Goal: Transaction & Acquisition: Purchase product/service

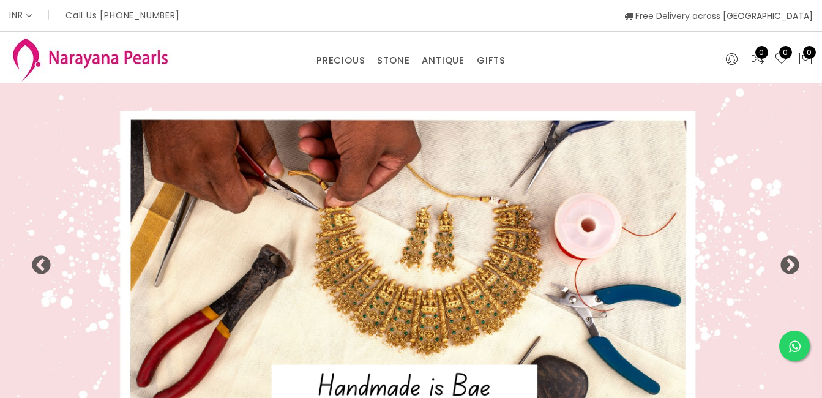
select select "INR"
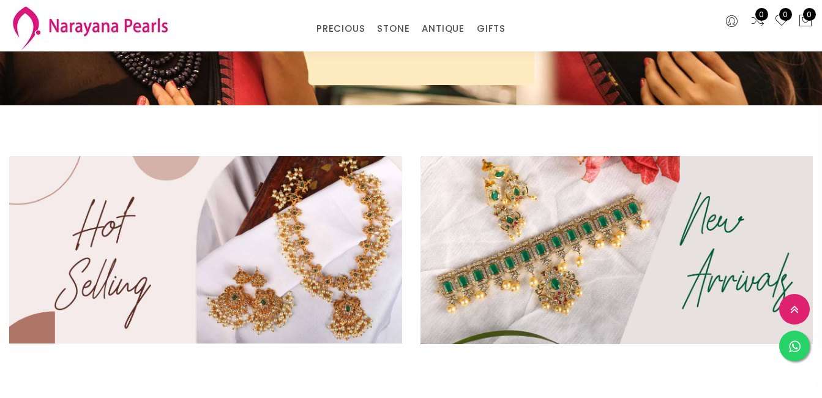
scroll to position [294, 0]
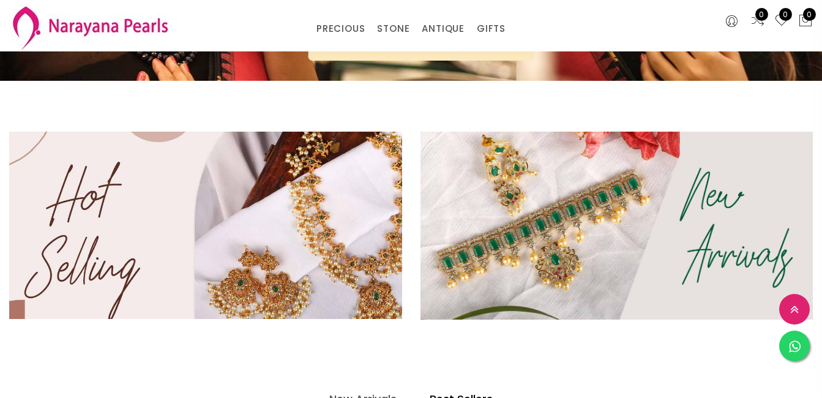
click at [303, 196] on img at bounding box center [205, 225] width 471 height 225
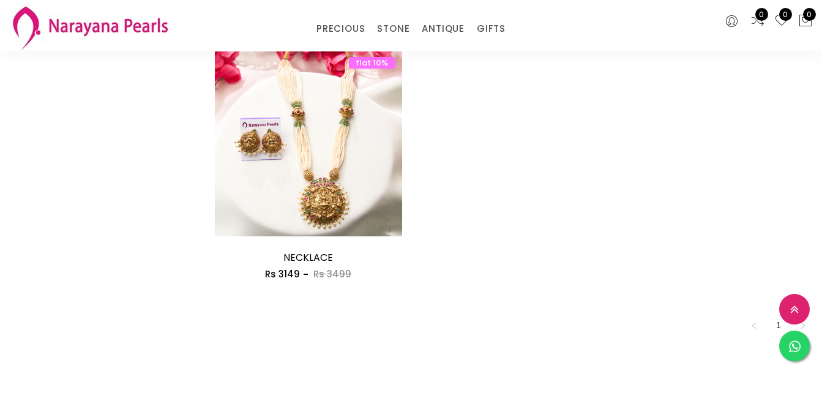
scroll to position [636, 0]
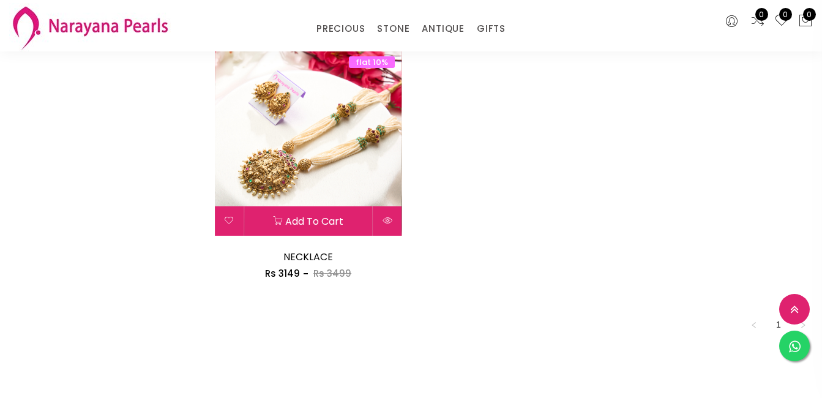
click at [340, 141] on img at bounding box center [308, 142] width 187 height 187
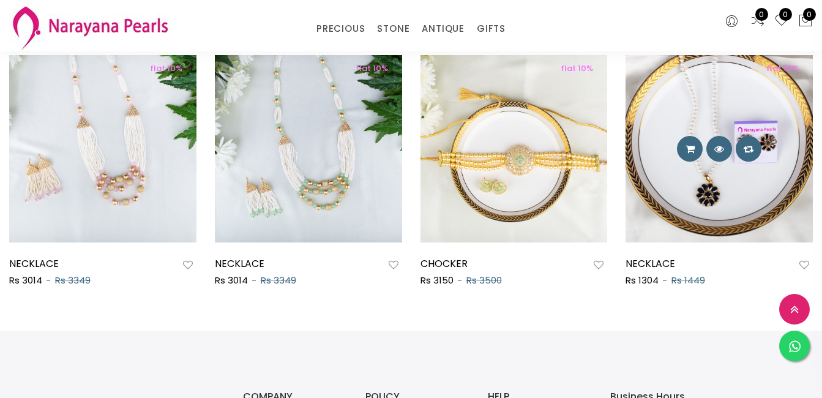
scroll to position [685, 0]
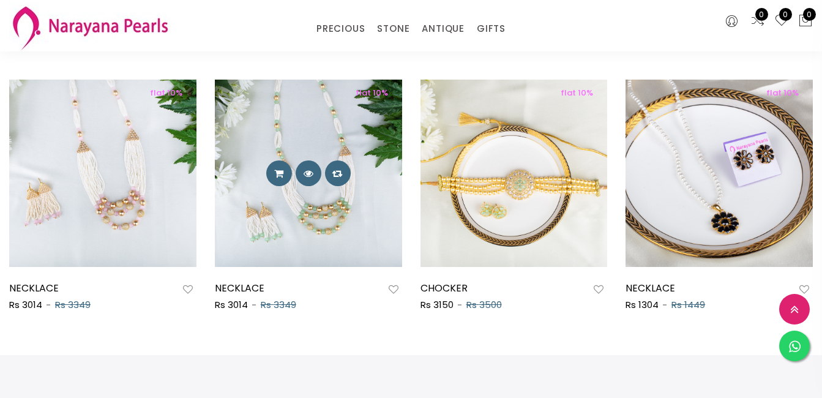
click at [309, 240] on img at bounding box center [308, 173] width 187 height 187
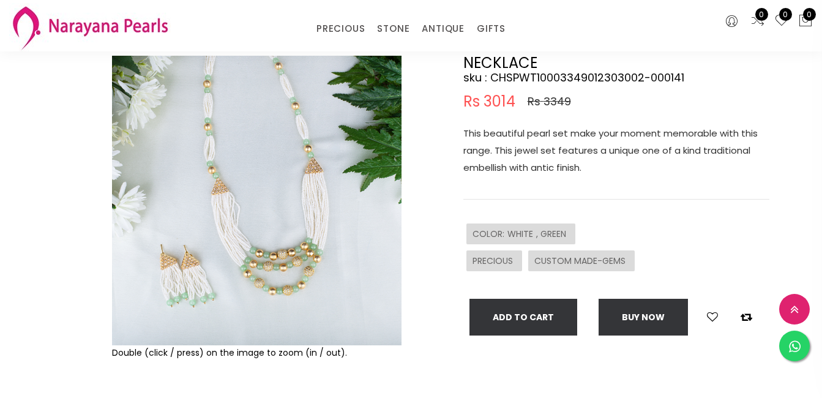
scroll to position [98, 0]
